Goal: Transaction & Acquisition: Purchase product/service

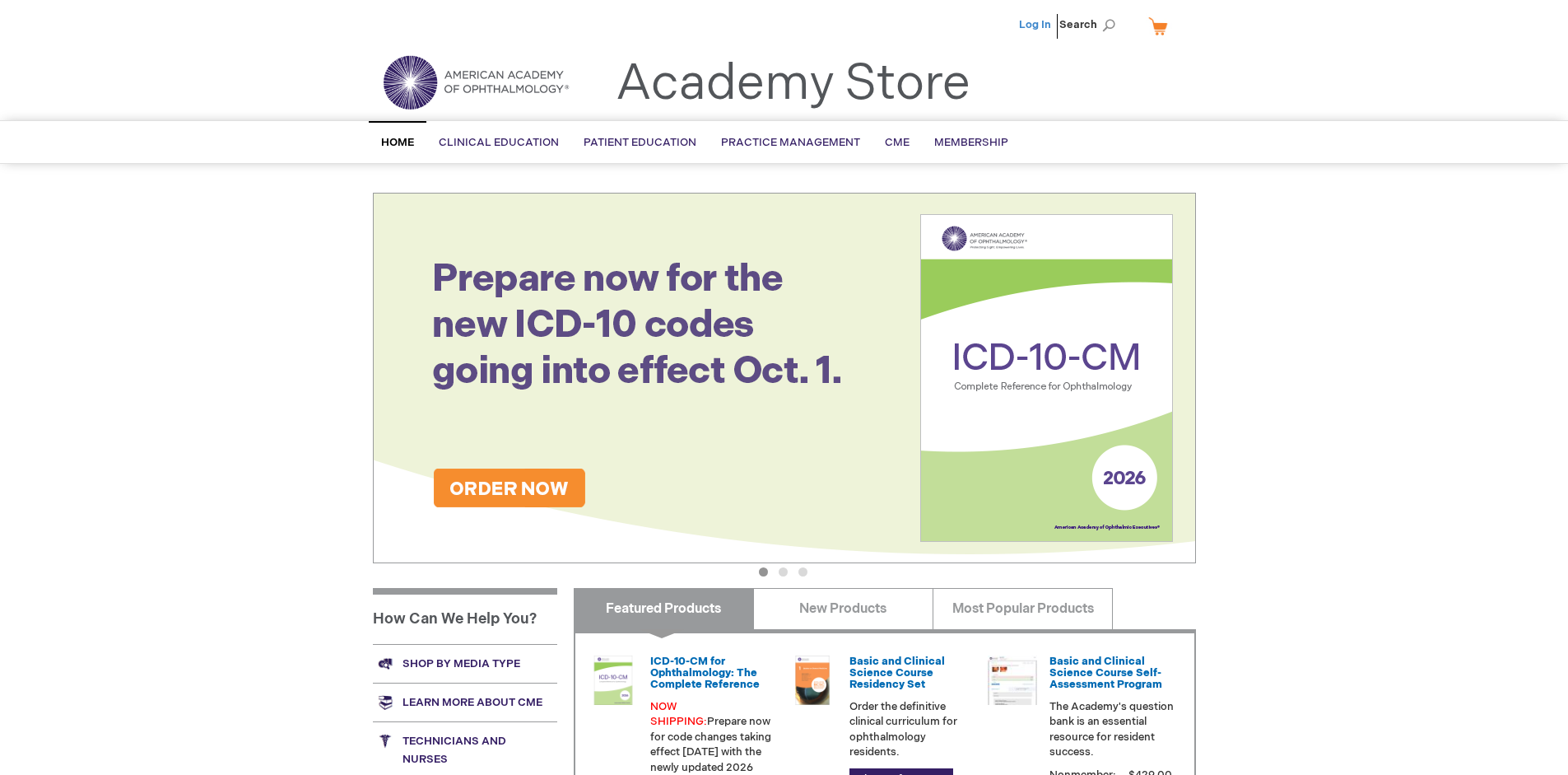
click at [1036, 24] on link "Log In" at bounding box center [1035, 25] width 32 height 13
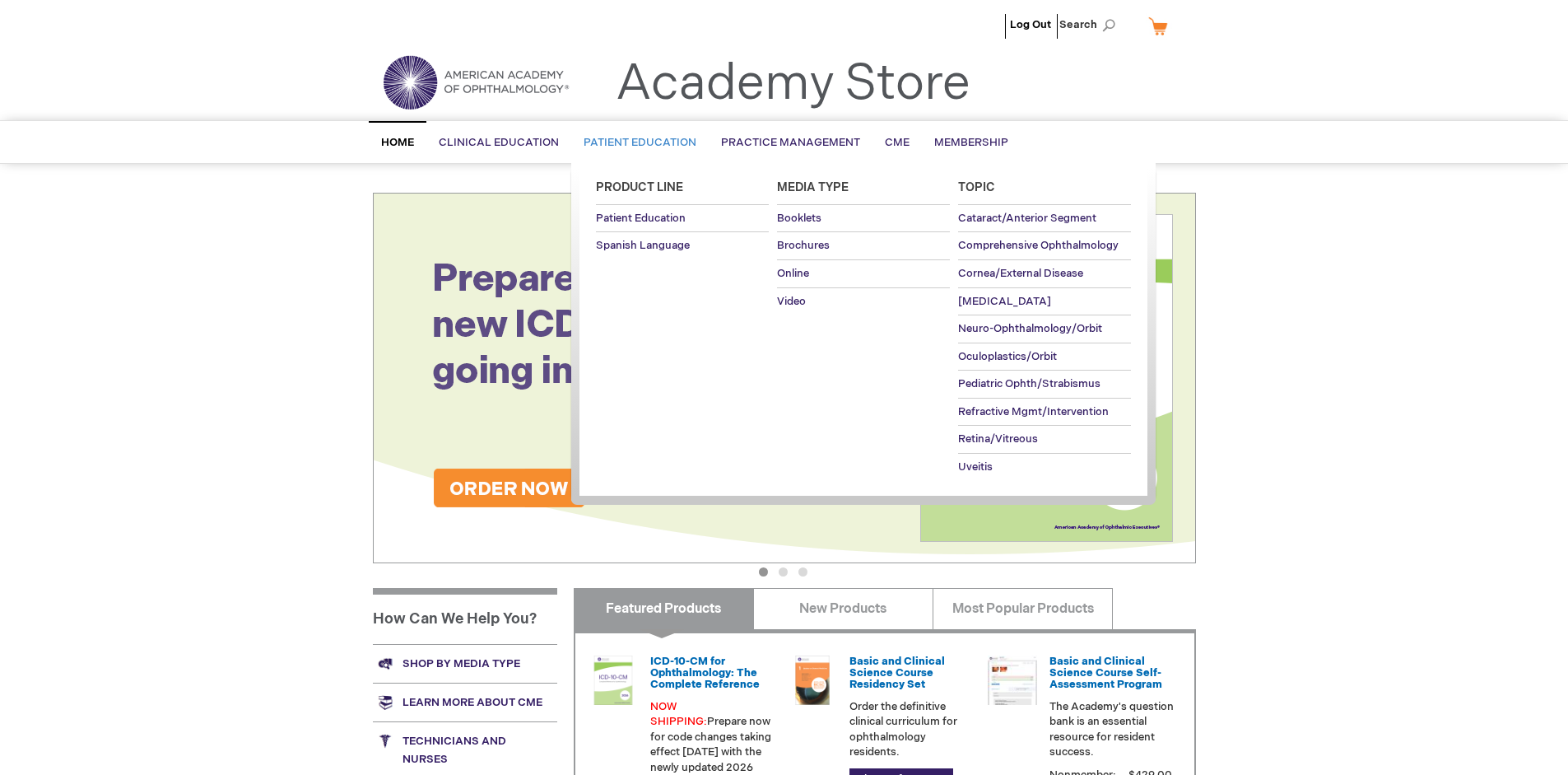
click at [635, 142] on span "Patient Education" at bounding box center [640, 142] width 113 height 13
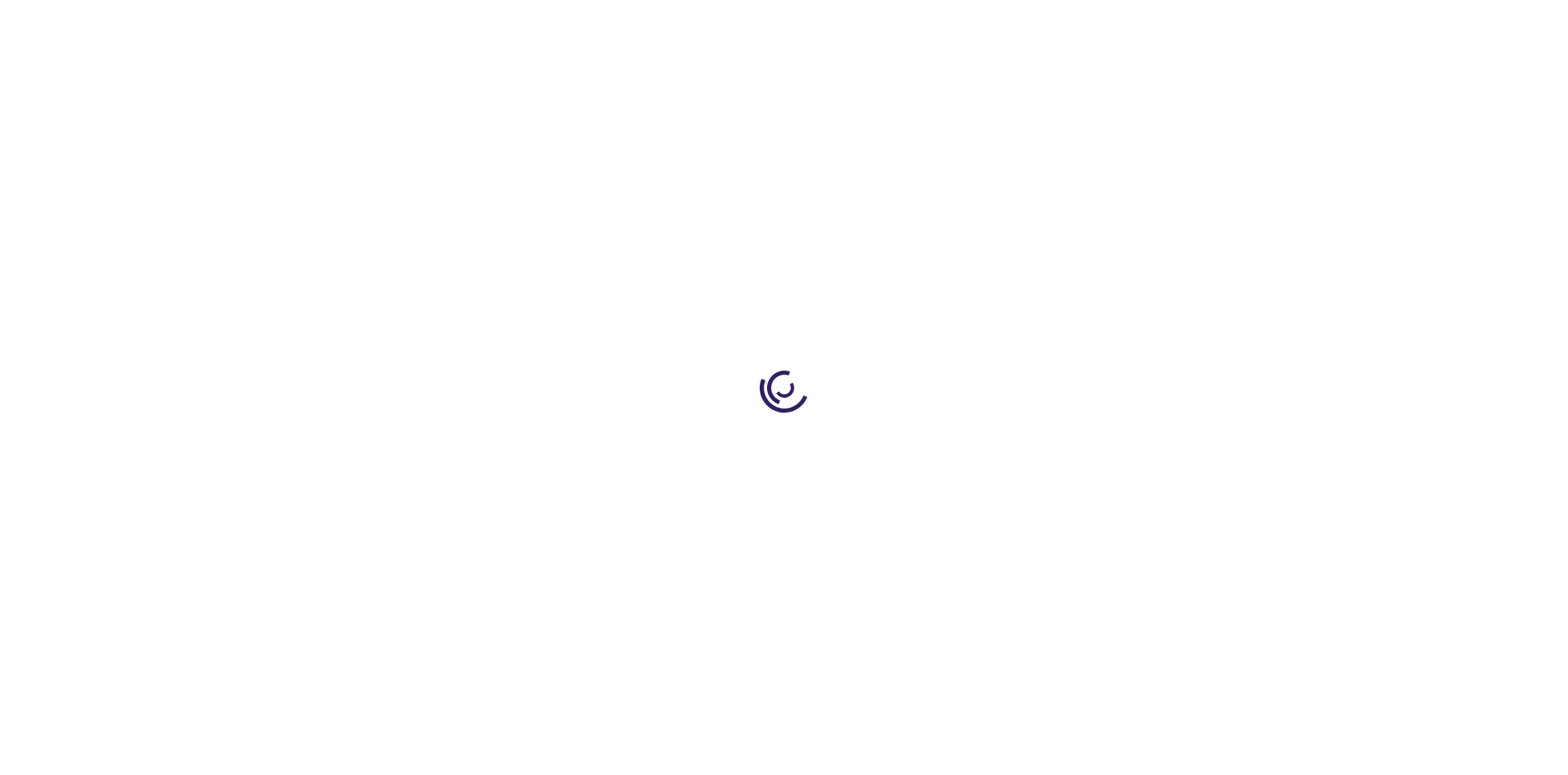
click at [1038, 444] on span "Add to Cart" at bounding box center [1030, 444] width 67 height 16
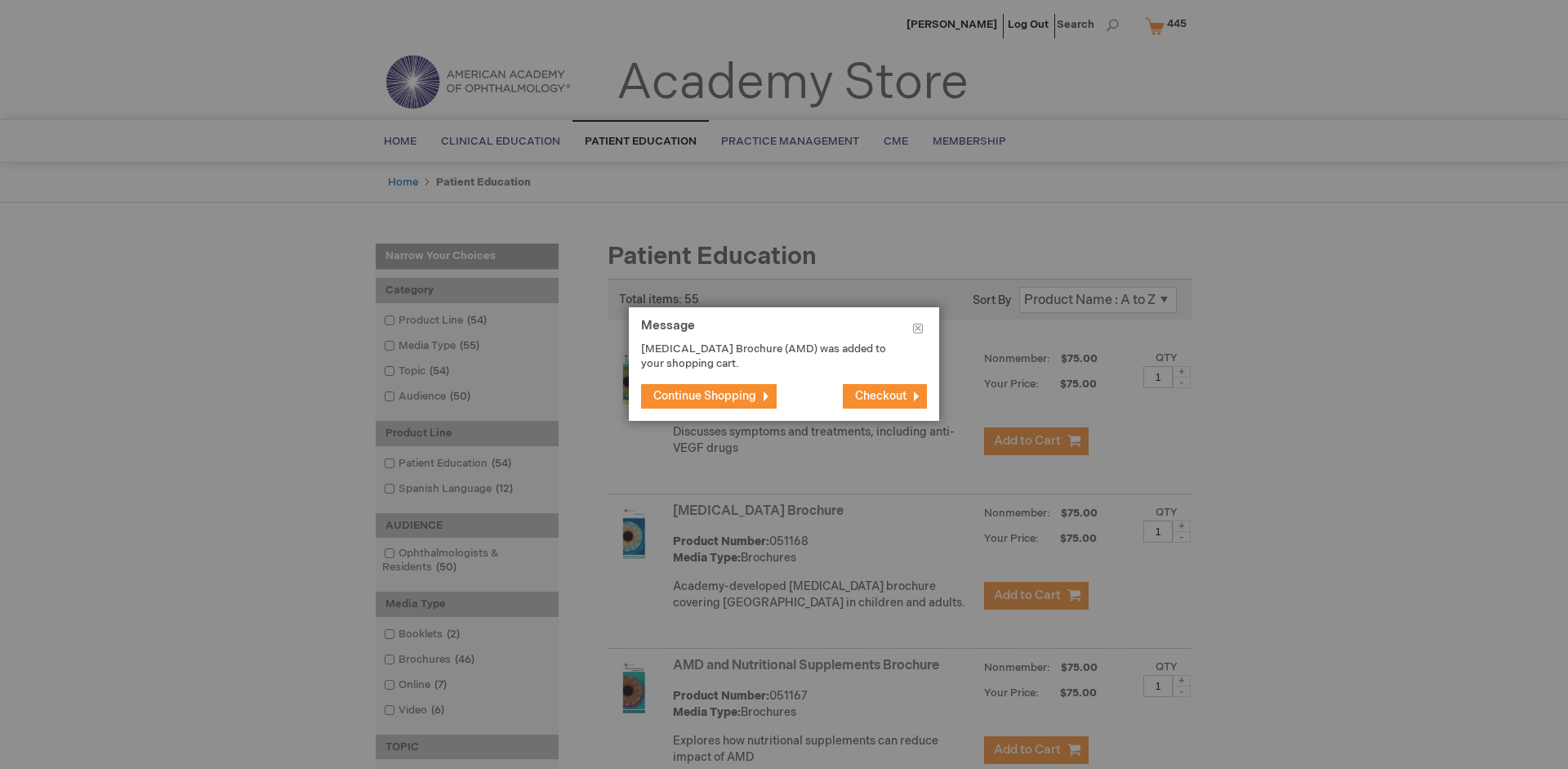
click at [705, 396] on span "Continue Shopping" at bounding box center [705, 396] width 103 height 14
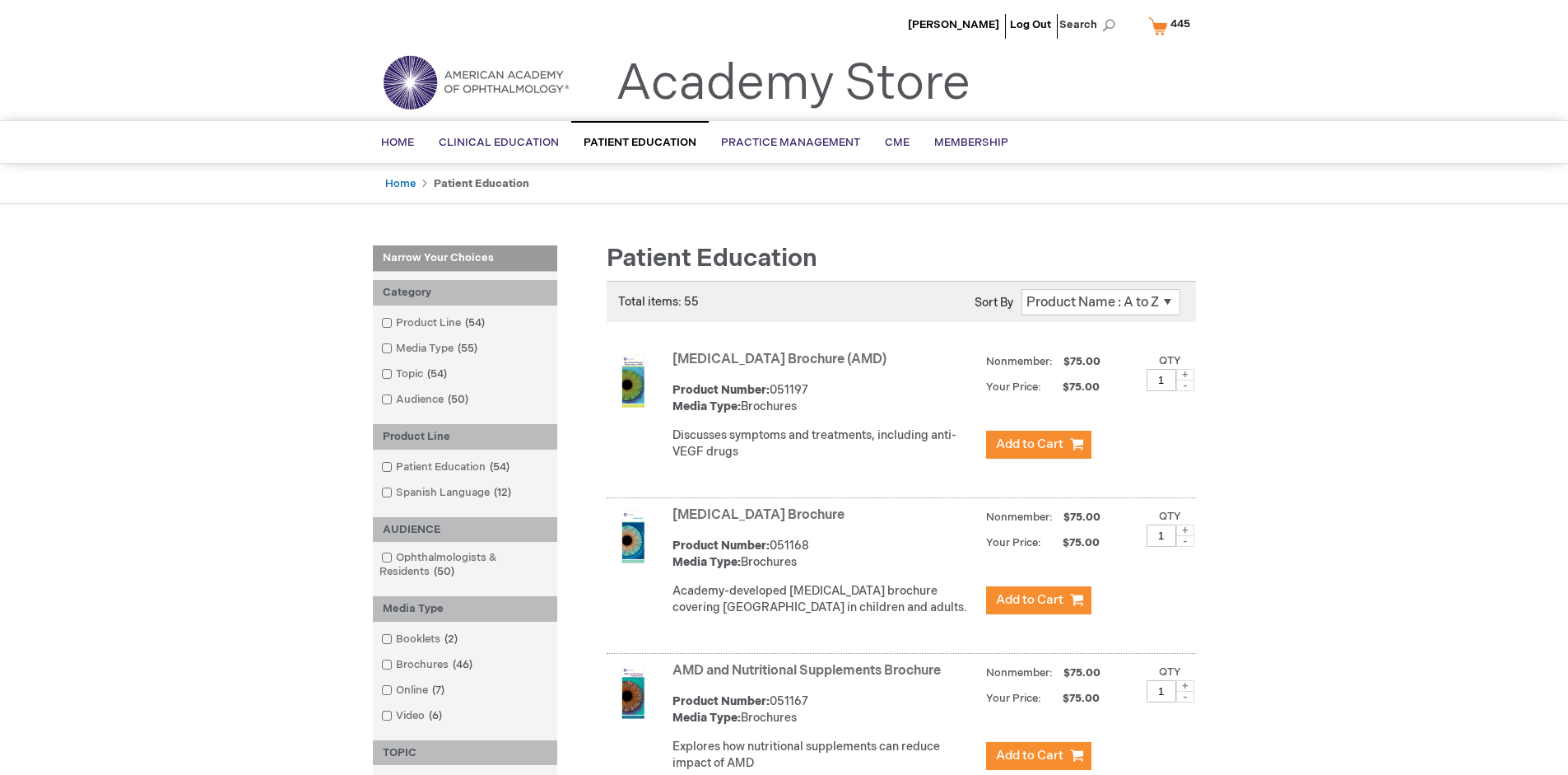
click at [810, 678] on link "AMD and Nutritional Supplements Brochure" at bounding box center [806, 671] width 268 height 16
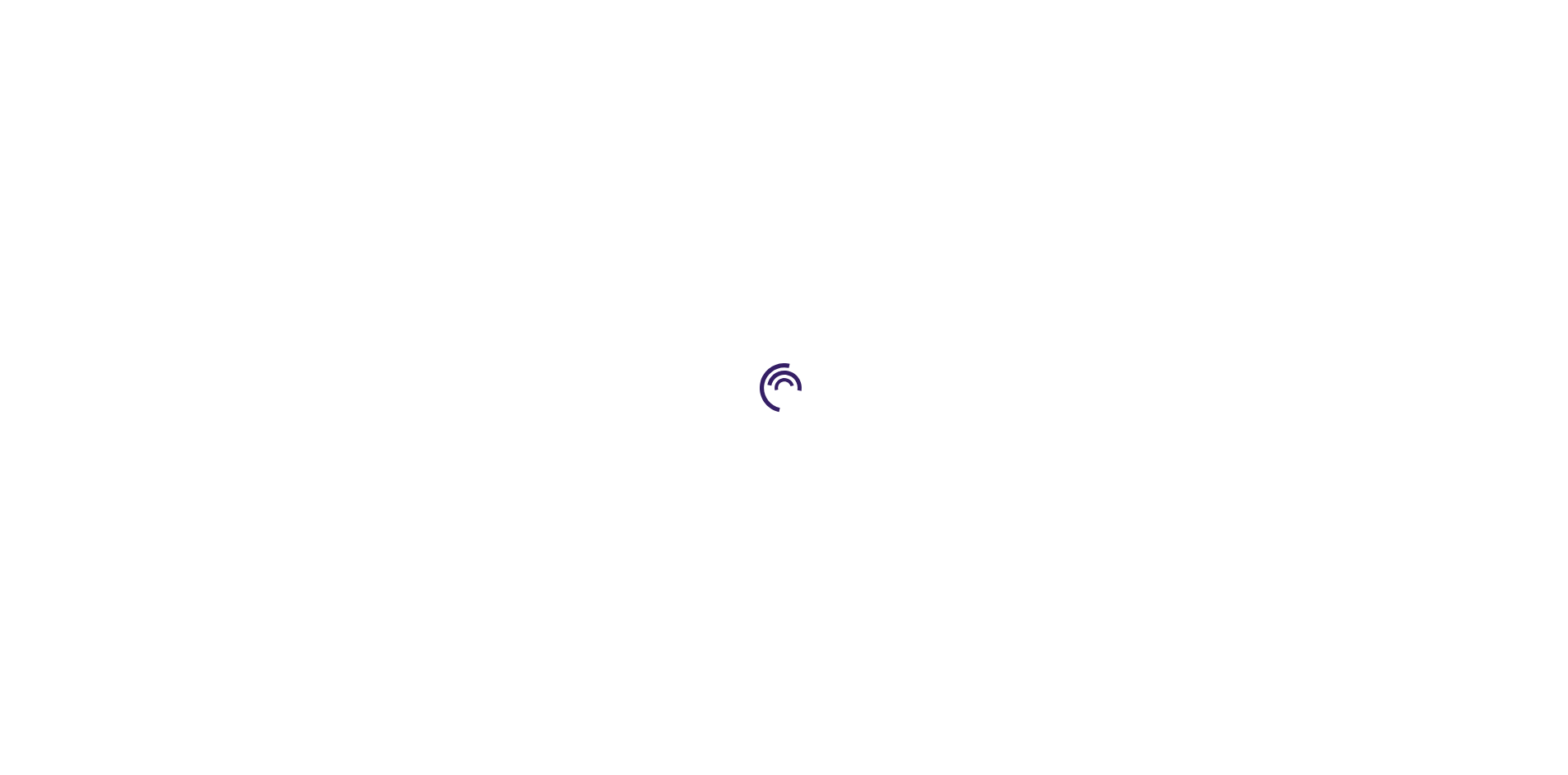
type input "1"
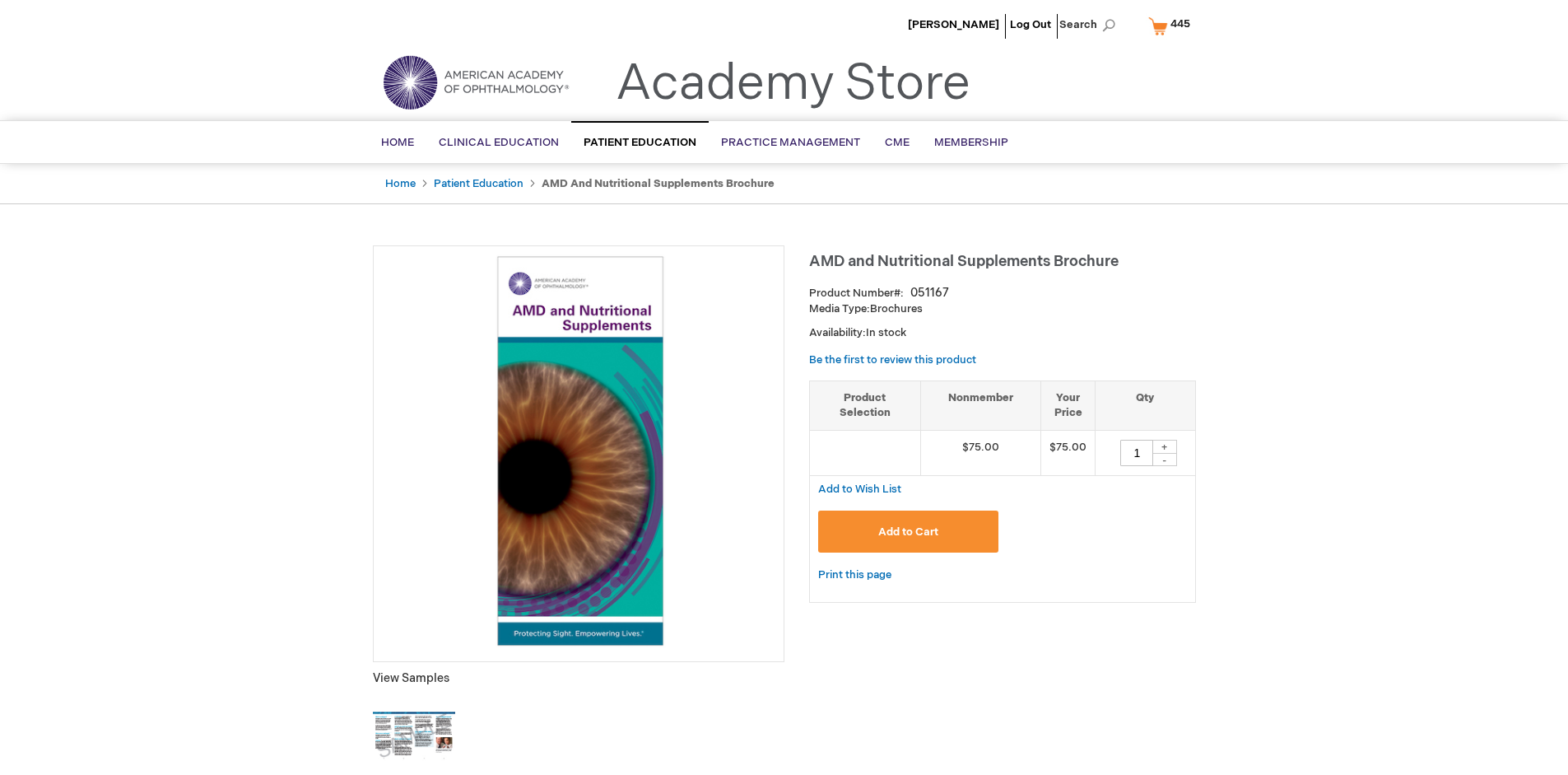
click at [908, 531] on span "Add to Cart" at bounding box center [908, 532] width 60 height 13
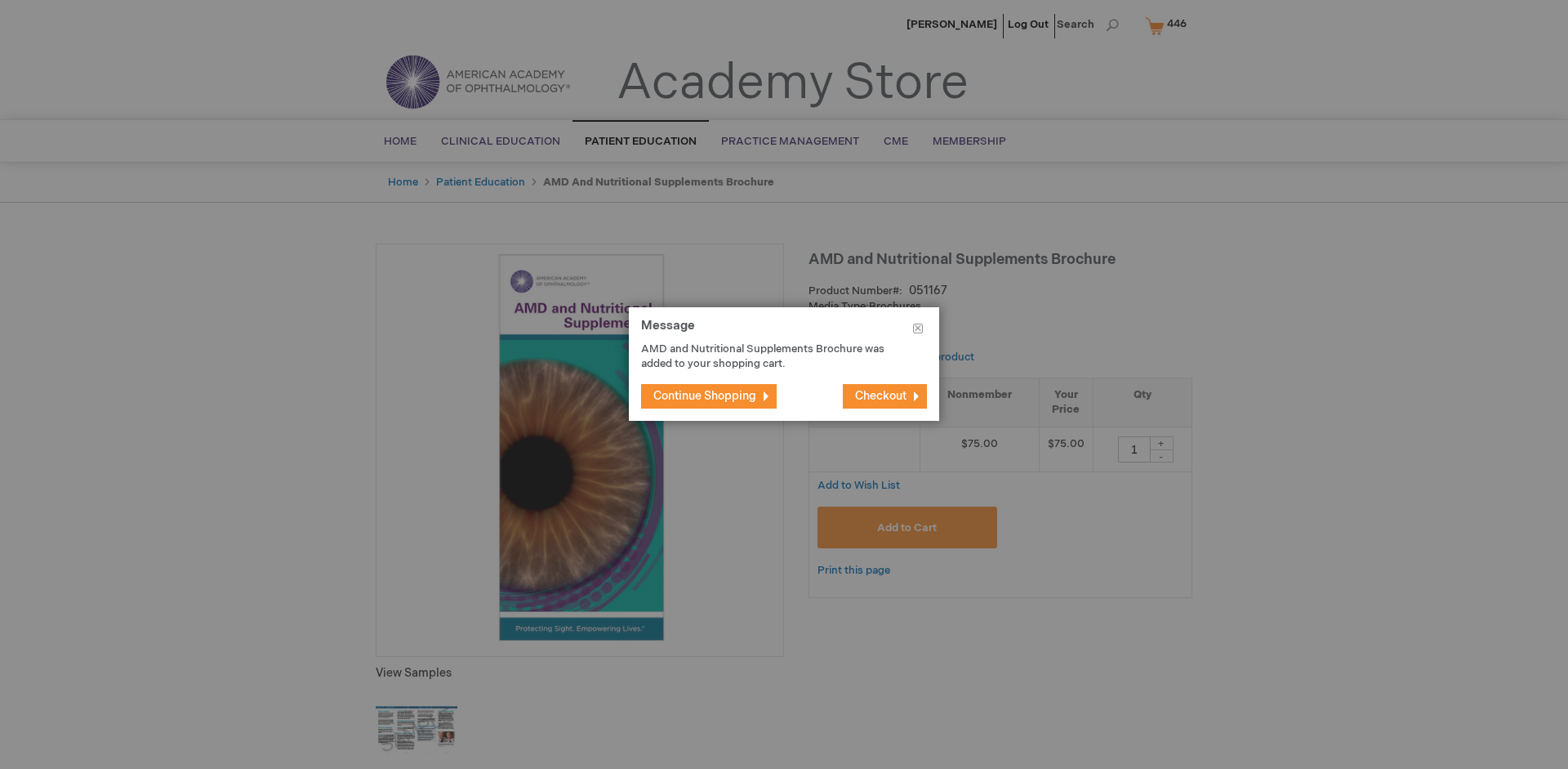
click at [705, 396] on span "Continue Shopping" at bounding box center [705, 396] width 103 height 14
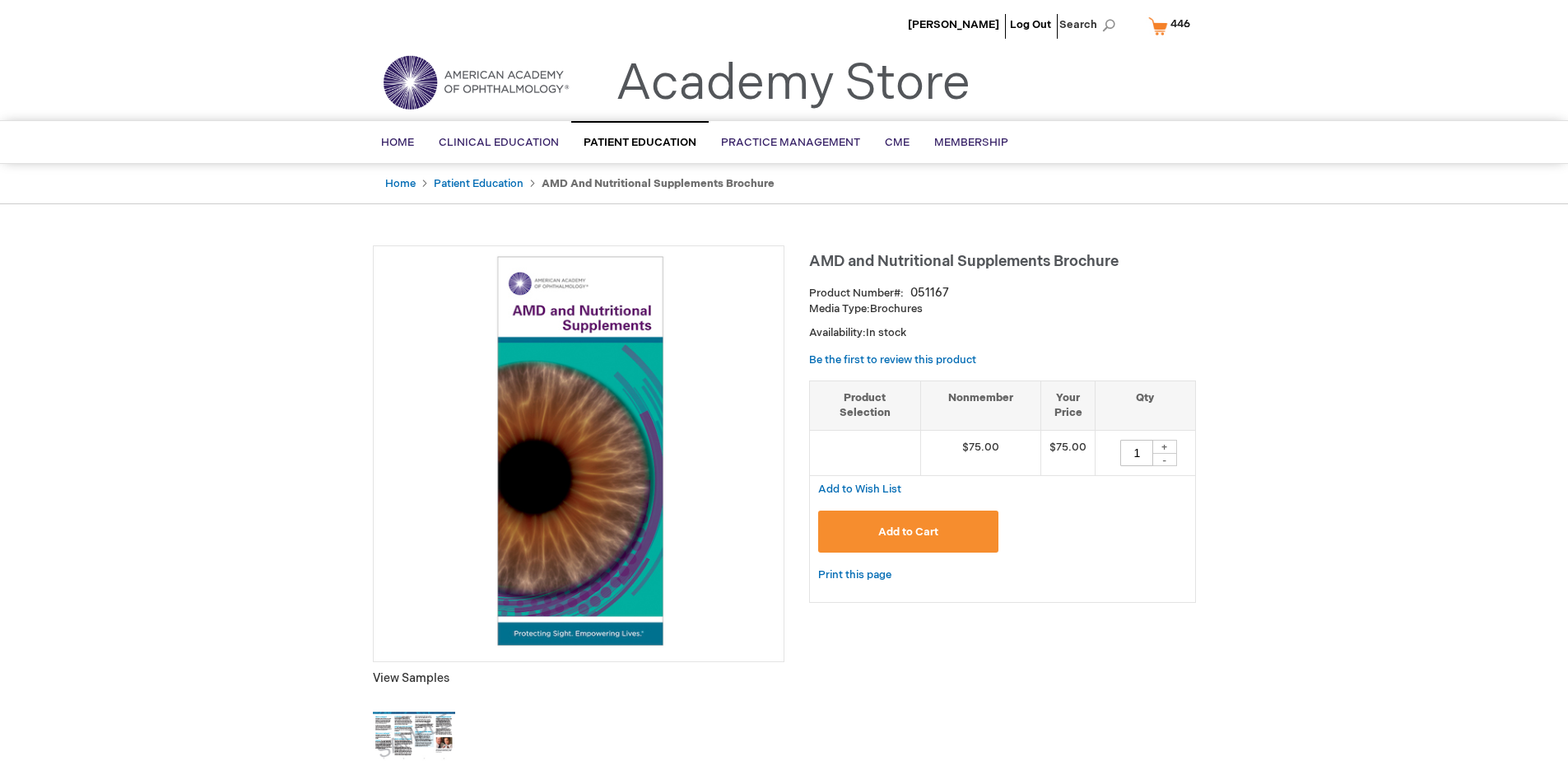
click at [1172, 25] on span "446" at bounding box center [1179, 24] width 19 height 13
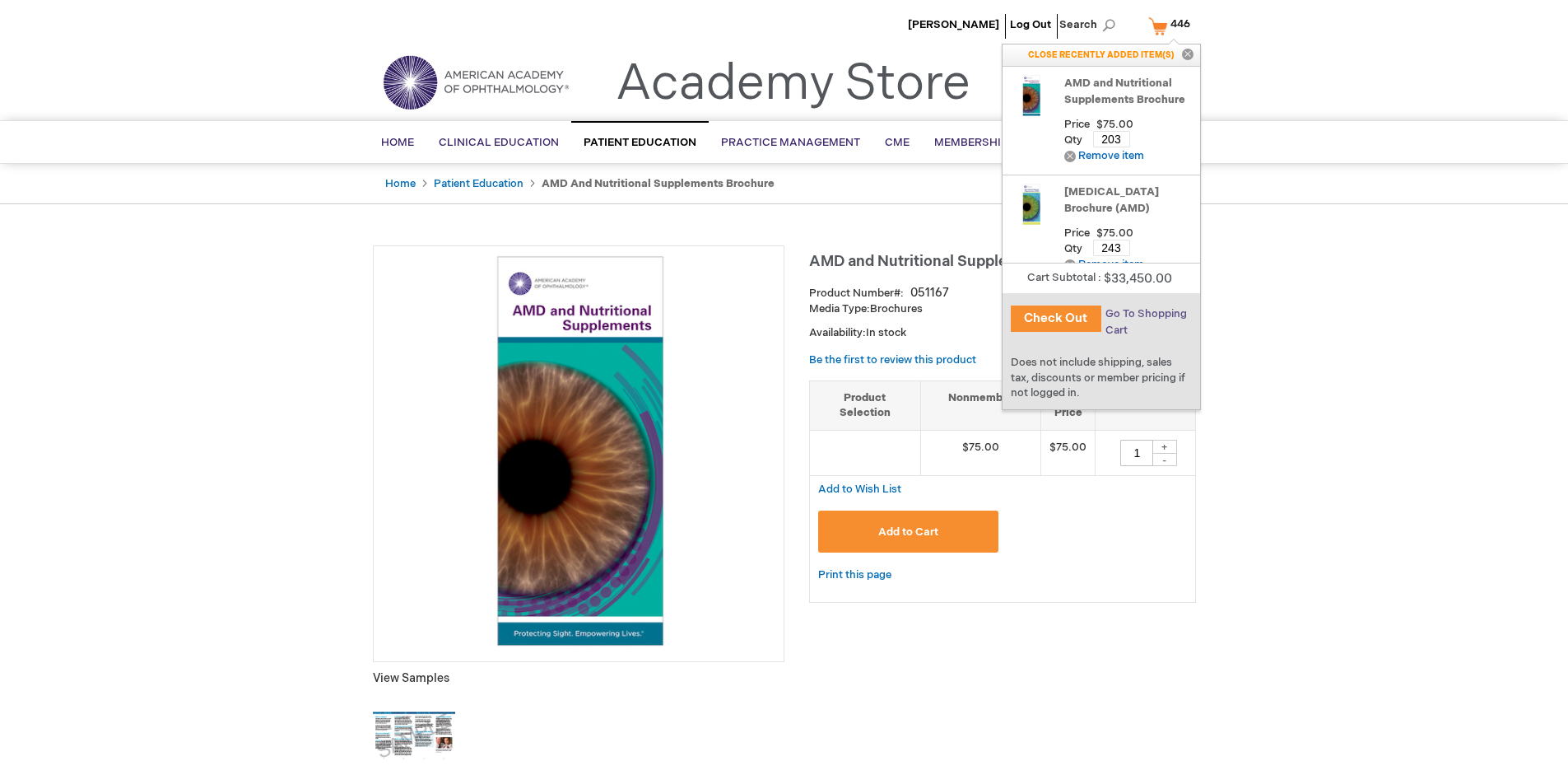
click at [1145, 314] on span "Go To Shopping Cart" at bounding box center [1146, 321] width 82 height 29
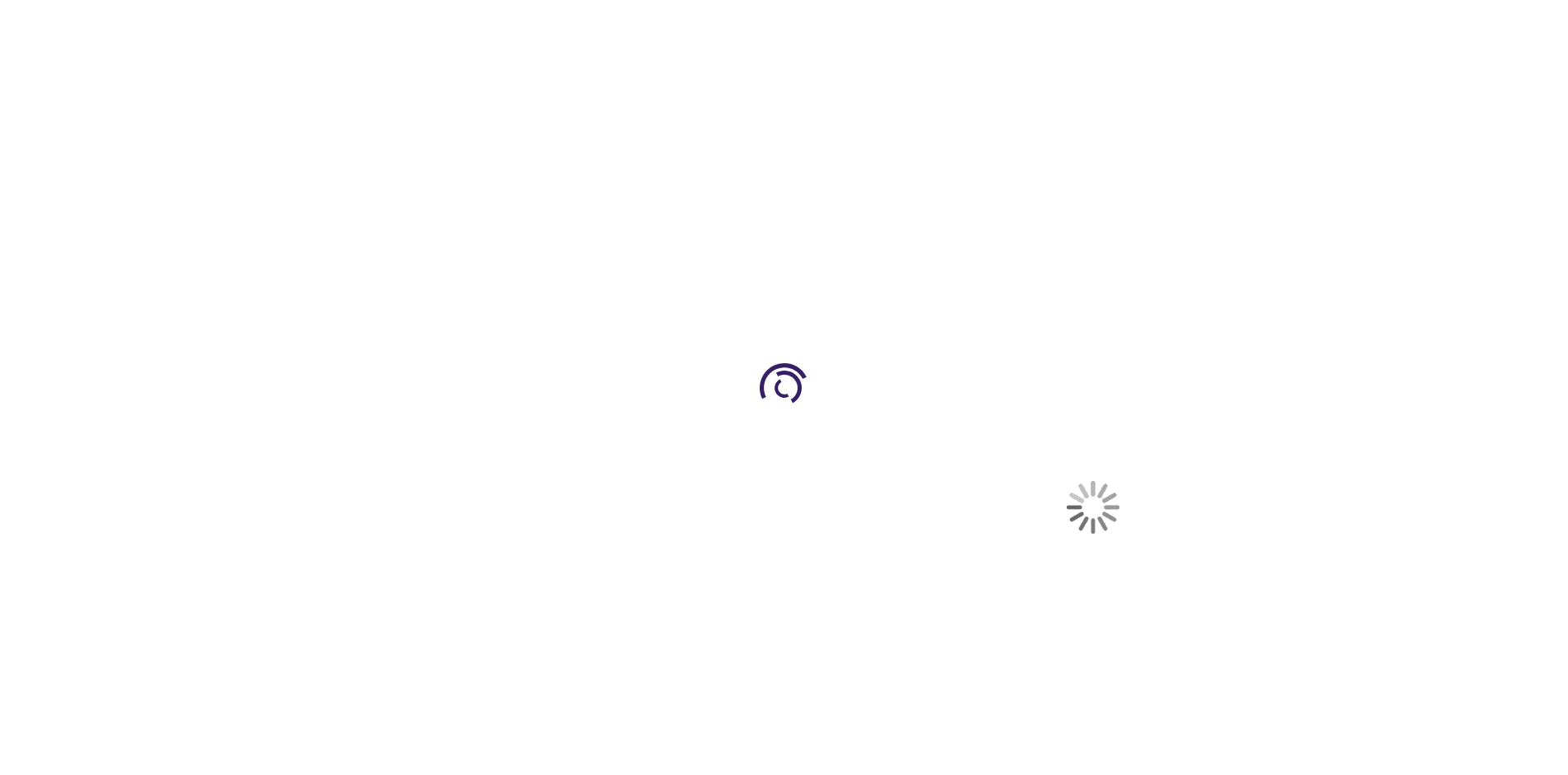
select select "US"
select select "41"
click at [1087, 768] on span "Proceed to Checkout" at bounding box center [1088, 768] width 107 height 13
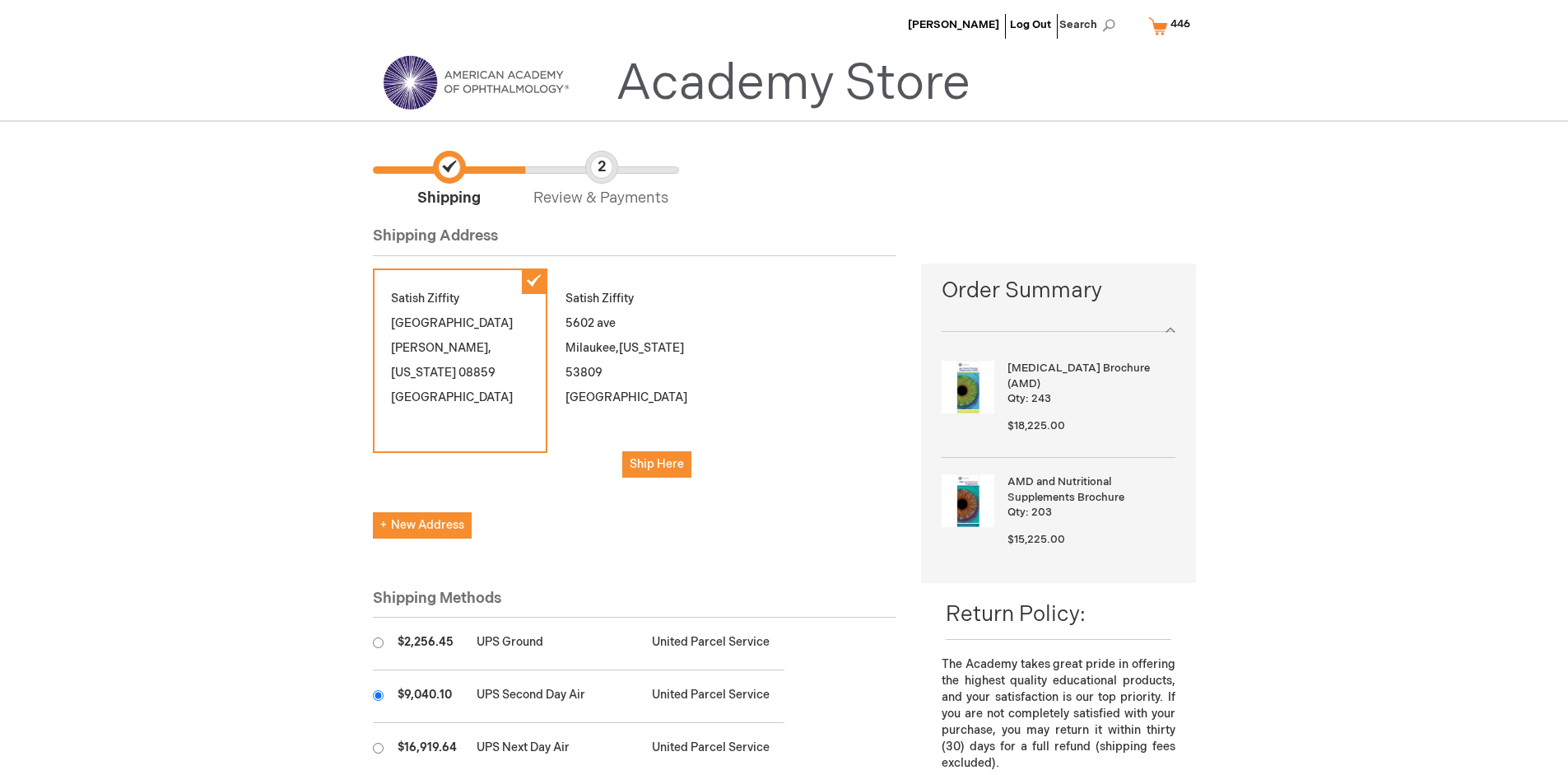
click at [378, 695] on input "radio" at bounding box center [378, 695] width 11 height 11
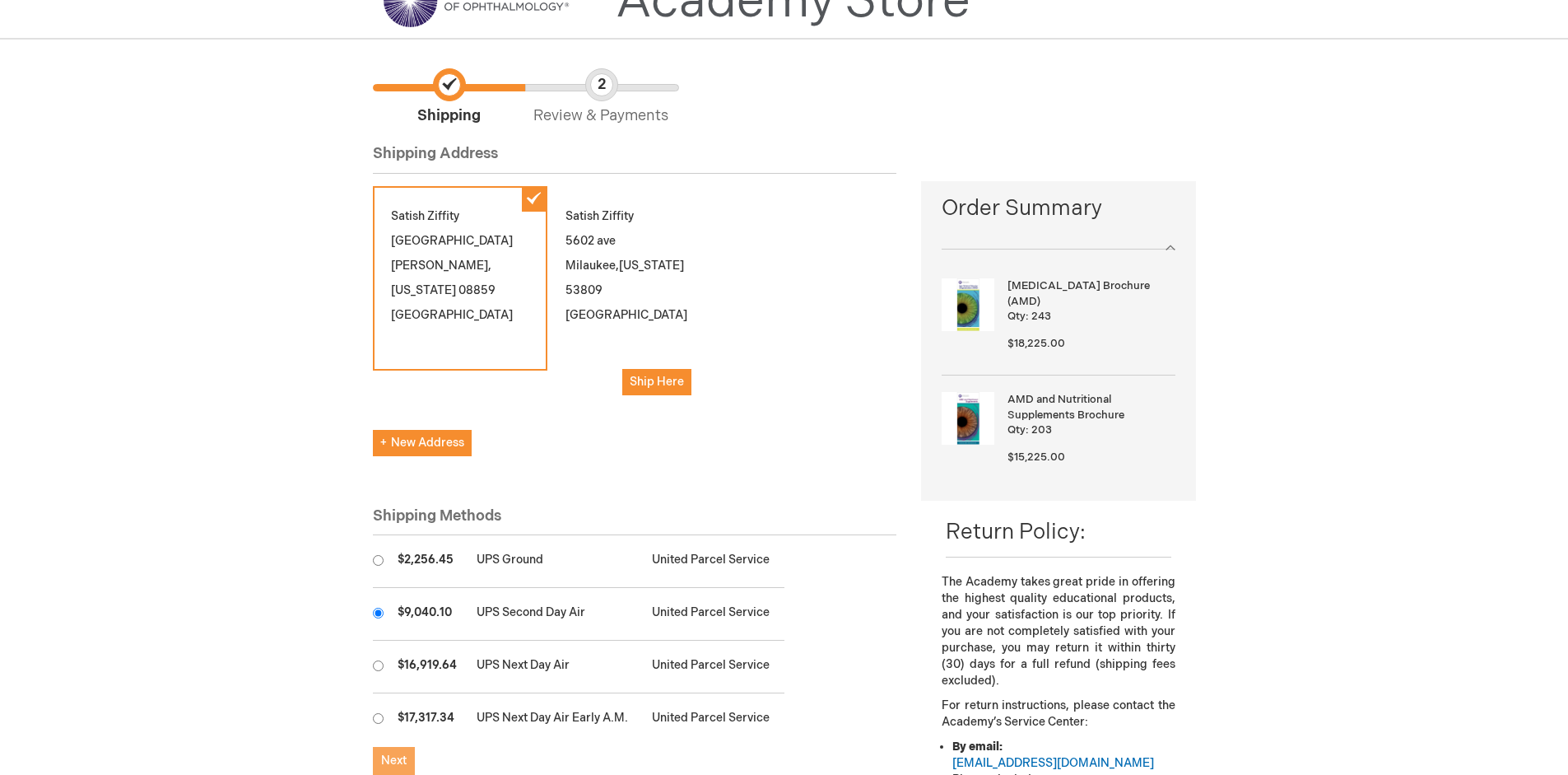
click at [394, 761] on span "Next" at bounding box center [394, 760] width 25 height 14
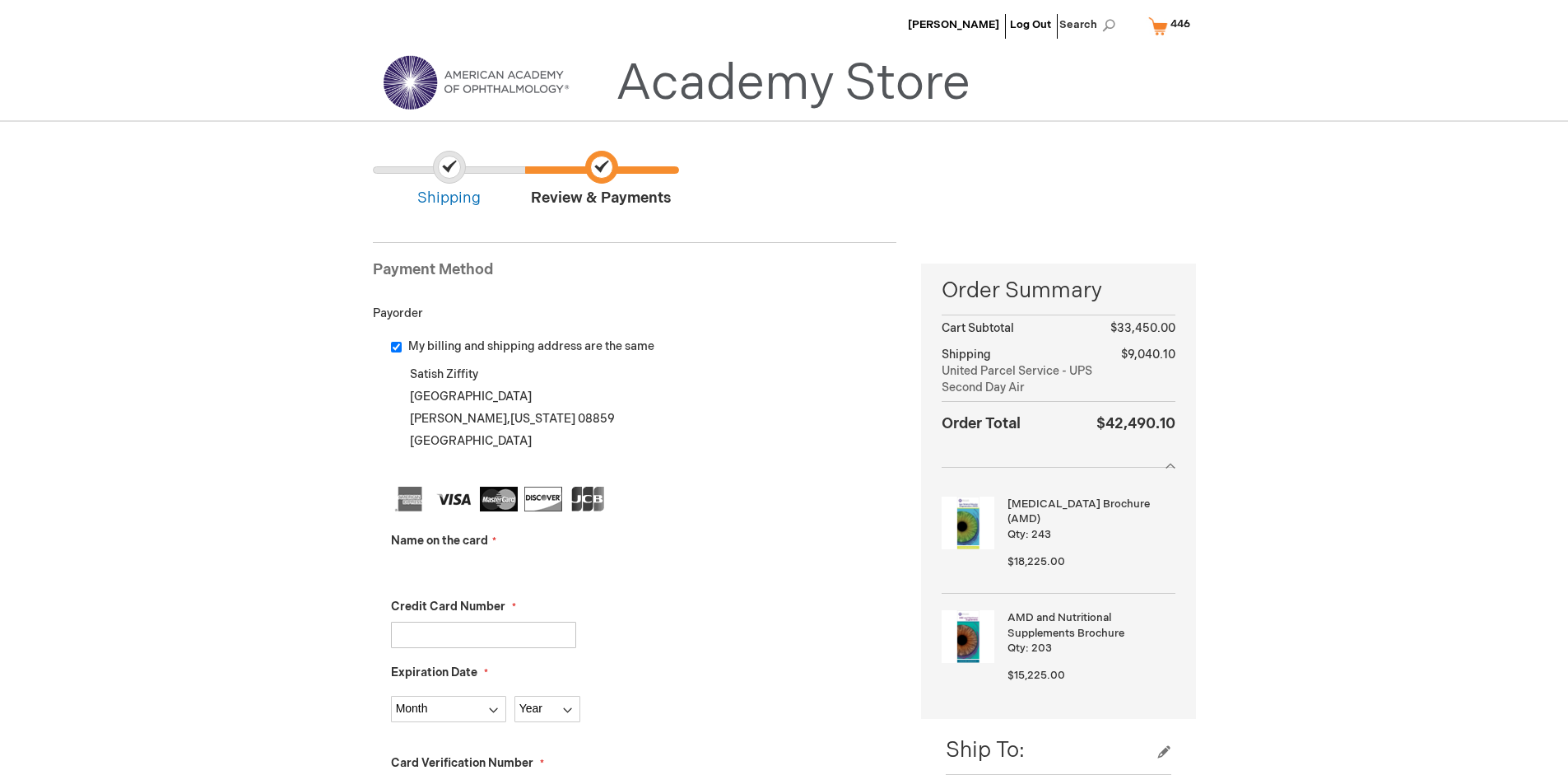
click at [483, 568] on input "Name on the card" at bounding box center [484, 568] width 185 height 26
